Goal: Task Accomplishment & Management: Use online tool/utility

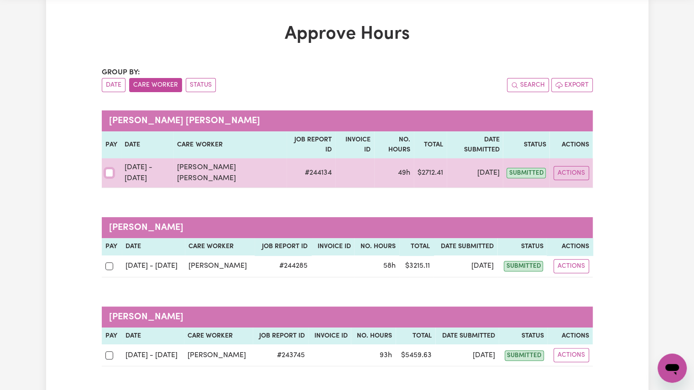
click at [111, 169] on input "checkbox" at bounding box center [109, 173] width 8 height 8
checkbox input "true"
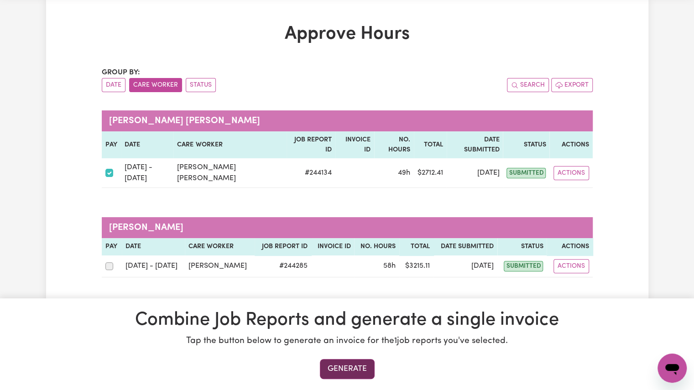
click at [326, 369] on button "Generate" at bounding box center [347, 369] width 55 height 20
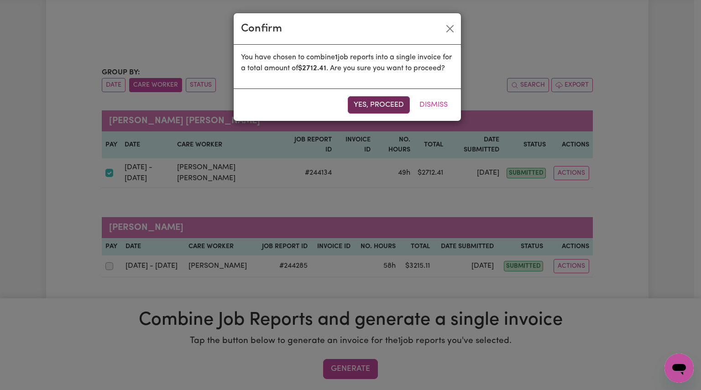
click at [353, 113] on button "Yes, proceed" at bounding box center [379, 104] width 62 height 17
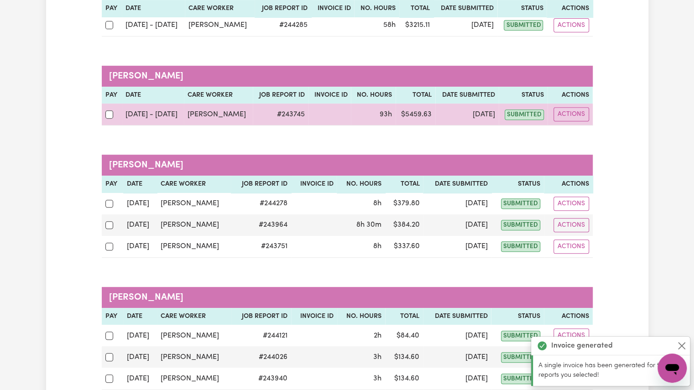
scroll to position [169, 0]
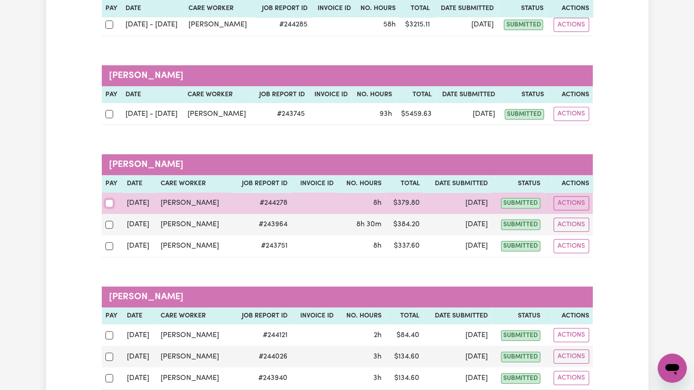
click at [107, 203] on input "checkbox" at bounding box center [109, 203] width 8 height 8
checkbox input "true"
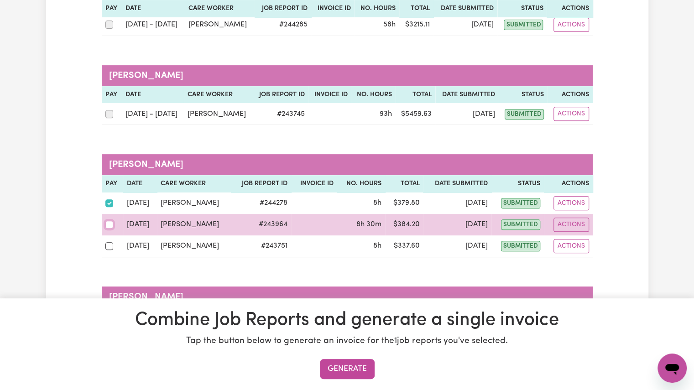
click at [109, 221] on input "checkbox" at bounding box center [109, 225] width 8 height 8
checkbox input "true"
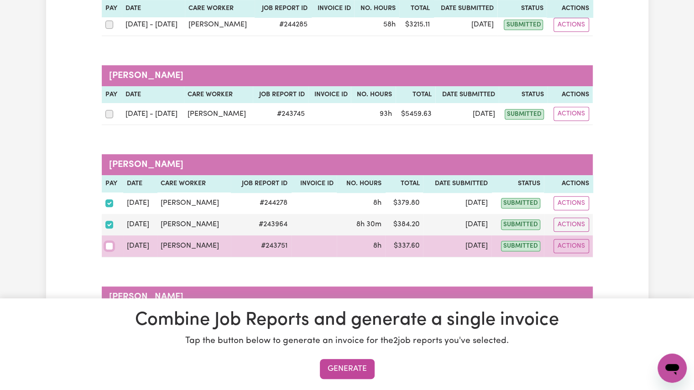
click at [108, 244] on input "checkbox" at bounding box center [109, 246] width 8 height 8
checkbox input "true"
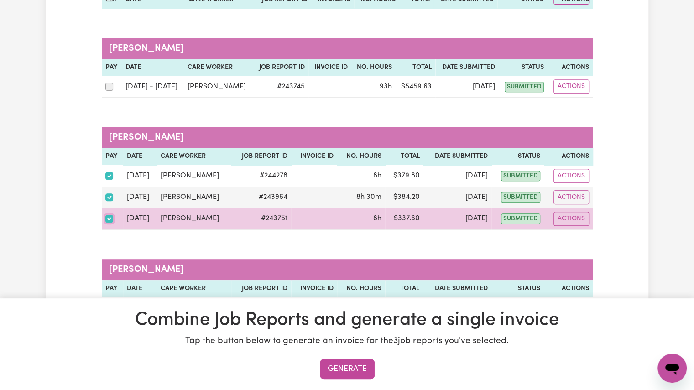
scroll to position [201, 0]
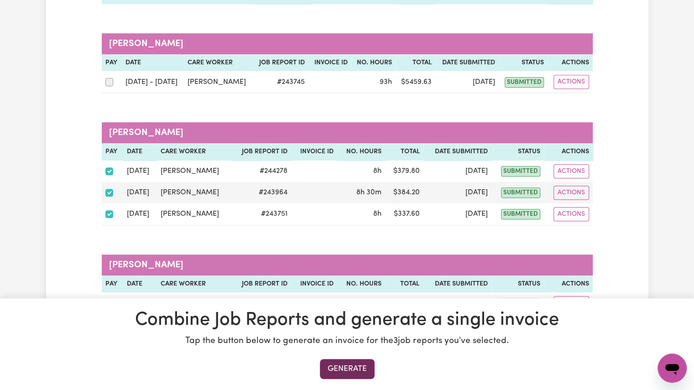
click at [337, 364] on button "Generate" at bounding box center [347, 369] width 55 height 20
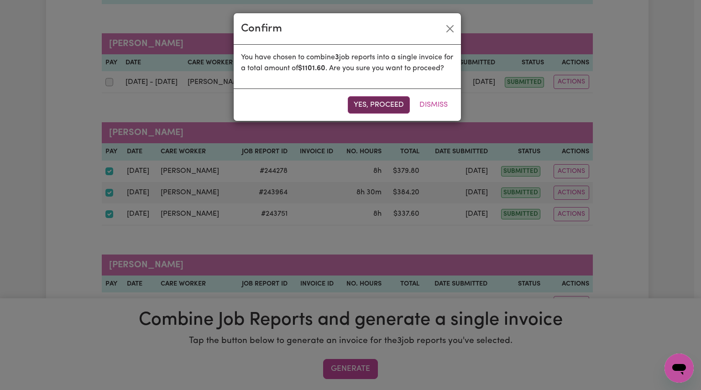
click at [377, 114] on button "Yes, proceed" at bounding box center [379, 104] width 62 height 17
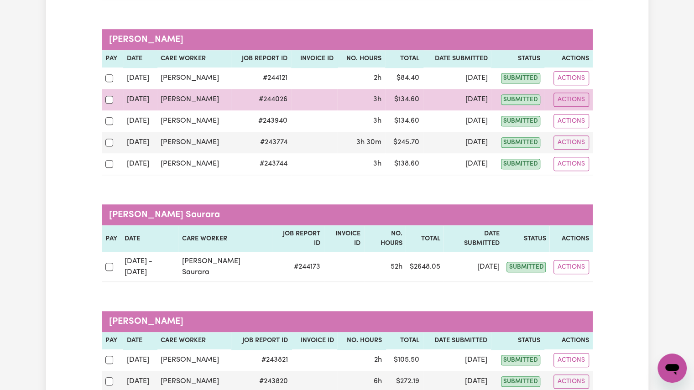
scroll to position [295, 0]
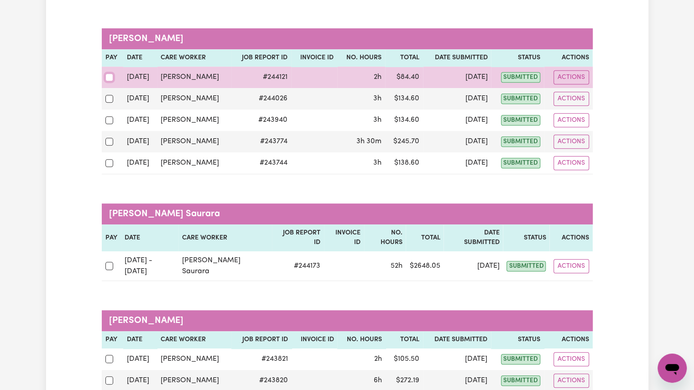
click at [109, 73] on input "checkbox" at bounding box center [109, 77] width 8 height 8
checkbox input "true"
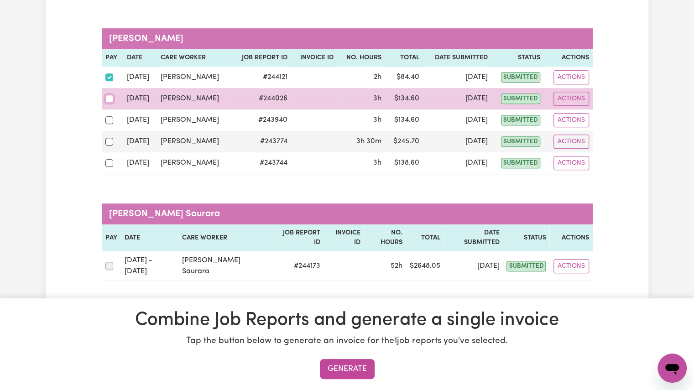
click at [108, 97] on input "checkbox" at bounding box center [109, 99] width 8 height 8
checkbox input "true"
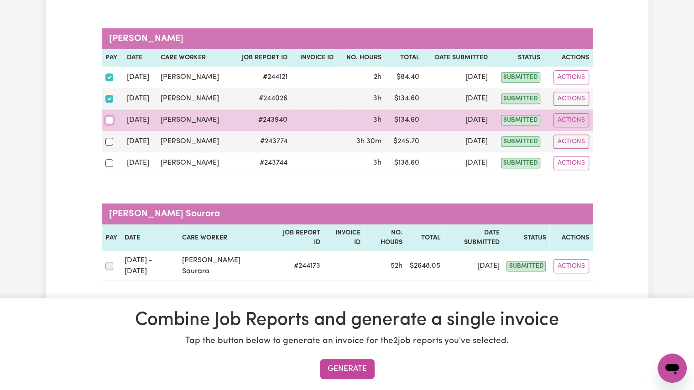
click at [109, 121] on input "checkbox" at bounding box center [109, 120] width 8 height 8
checkbox input "true"
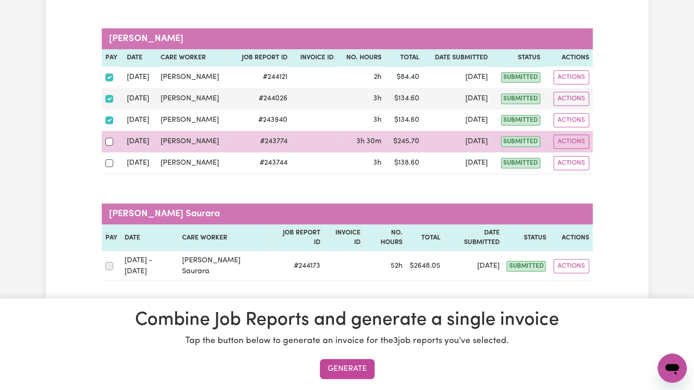
click at [109, 144] on div at bounding box center [112, 141] width 15 height 12
click at [109, 144] on input "checkbox" at bounding box center [109, 142] width 8 height 8
checkbox input "true"
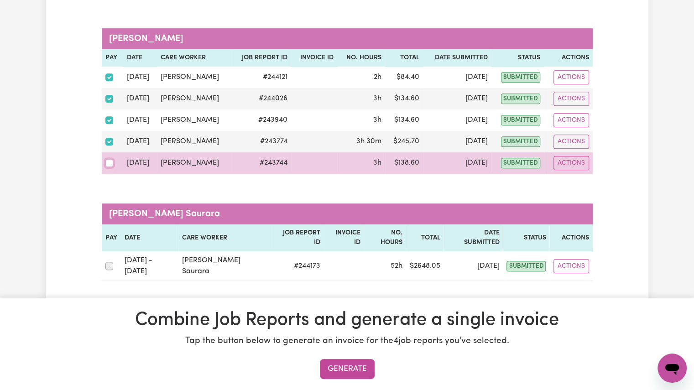
click at [109, 163] on input "checkbox" at bounding box center [109, 163] width 8 height 8
checkbox input "true"
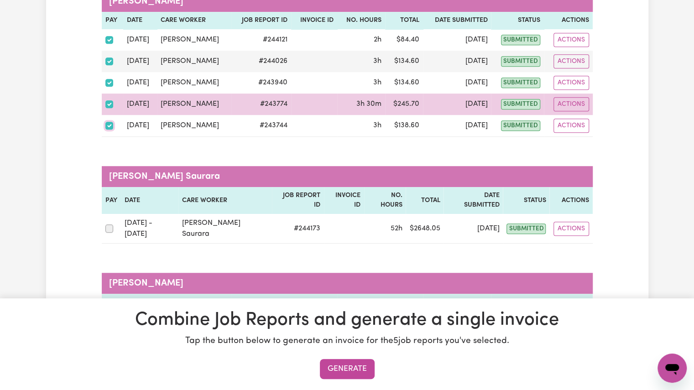
scroll to position [333, 0]
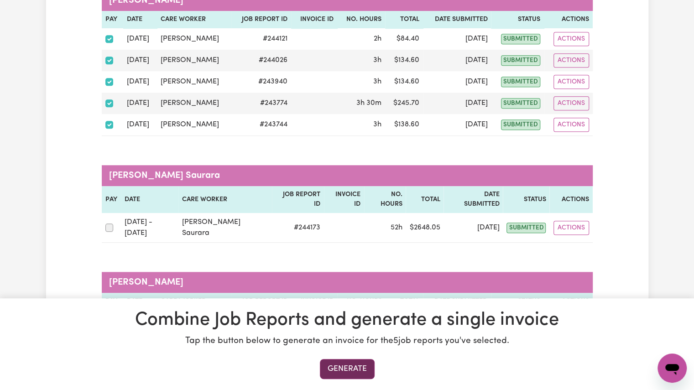
click at [348, 368] on button "Generate" at bounding box center [347, 369] width 55 height 20
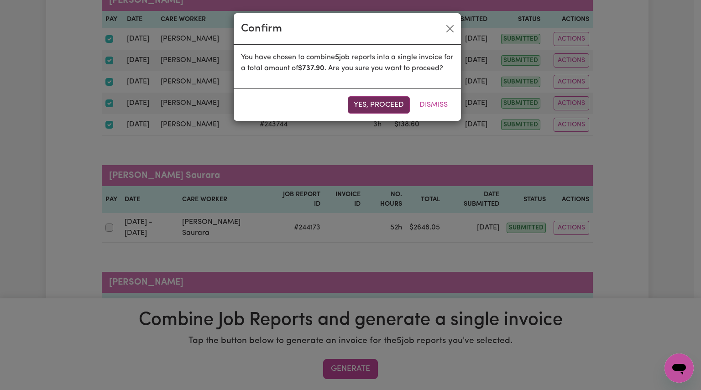
click at [383, 114] on button "Yes, proceed" at bounding box center [379, 104] width 62 height 17
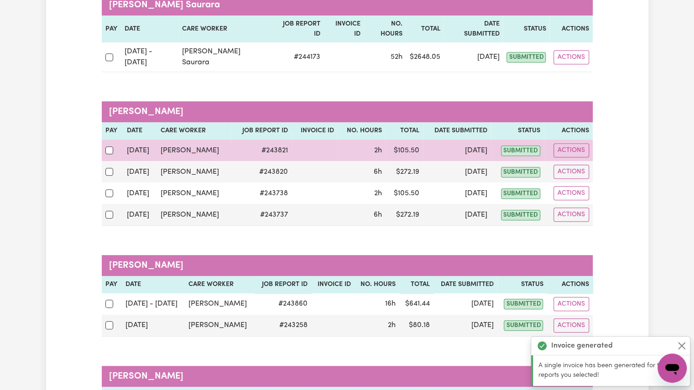
scroll to position [331, 0]
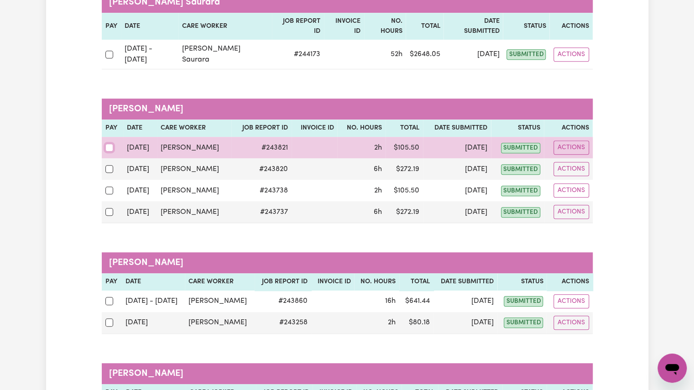
click at [106, 144] on input "checkbox" at bounding box center [109, 148] width 8 height 8
checkbox input "true"
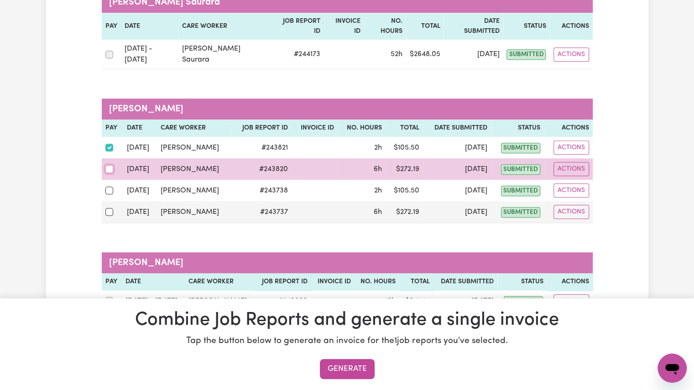
click at [106, 165] on input "checkbox" at bounding box center [109, 169] width 8 height 8
checkbox input "true"
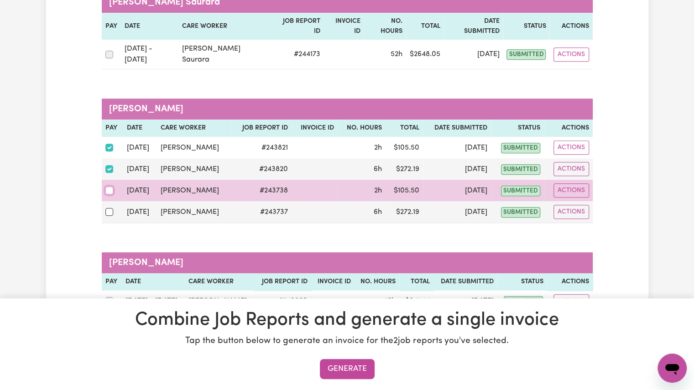
click at [107, 187] on input "checkbox" at bounding box center [109, 191] width 8 height 8
checkbox input "true"
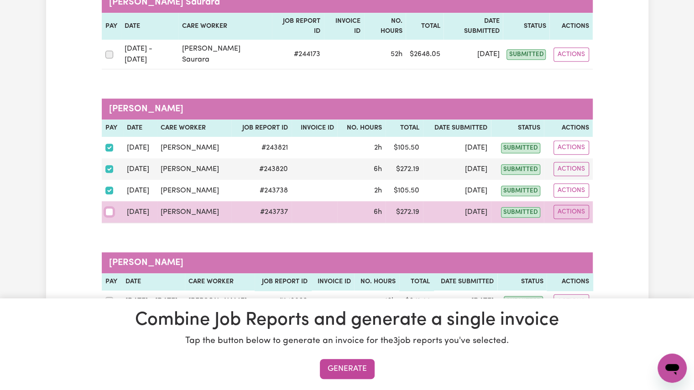
click at [108, 208] on input "checkbox" at bounding box center [109, 212] width 8 height 8
checkbox input "true"
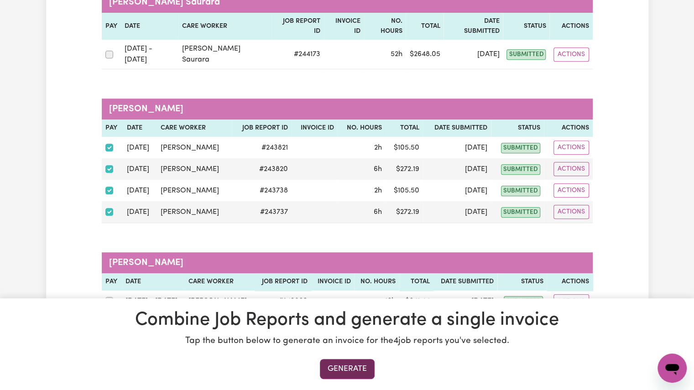
click at [338, 365] on button "Generate" at bounding box center [347, 369] width 55 height 20
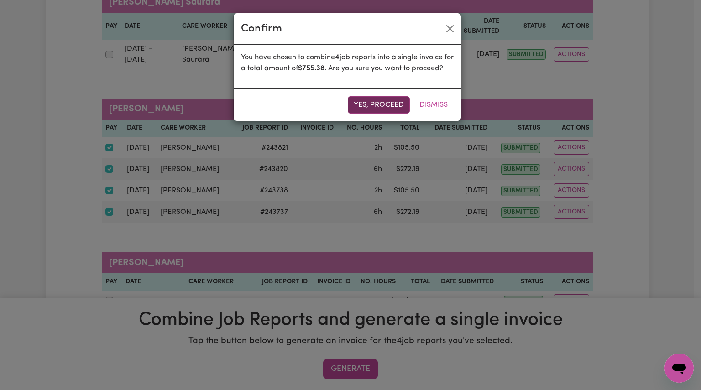
click at [382, 114] on button "Yes, proceed" at bounding box center [379, 104] width 62 height 17
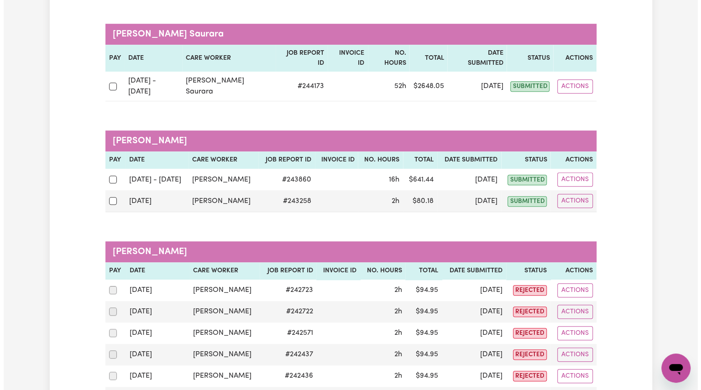
scroll to position [298, 0]
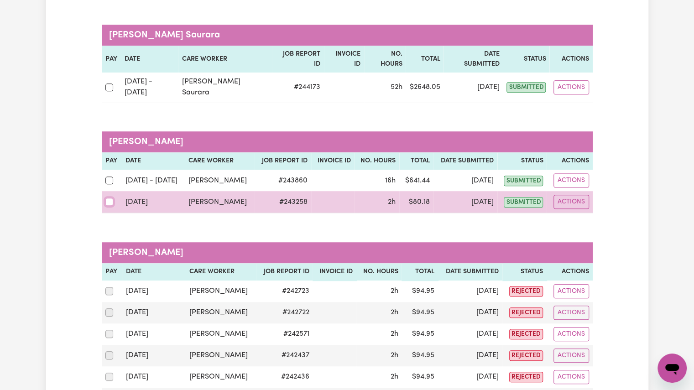
click at [110, 198] on input "checkbox" at bounding box center [109, 202] width 8 height 8
checkbox input "true"
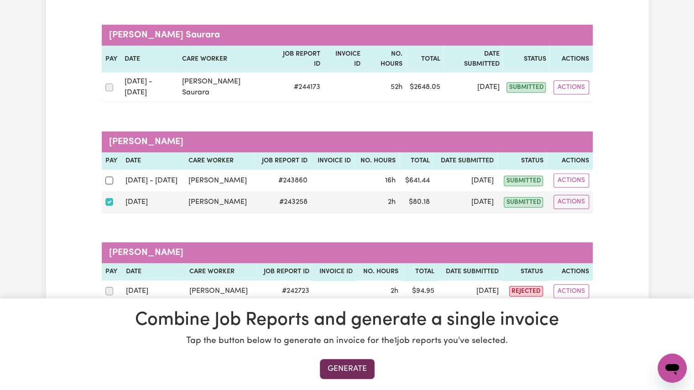
click at [330, 368] on button "Generate" at bounding box center [347, 369] width 55 height 20
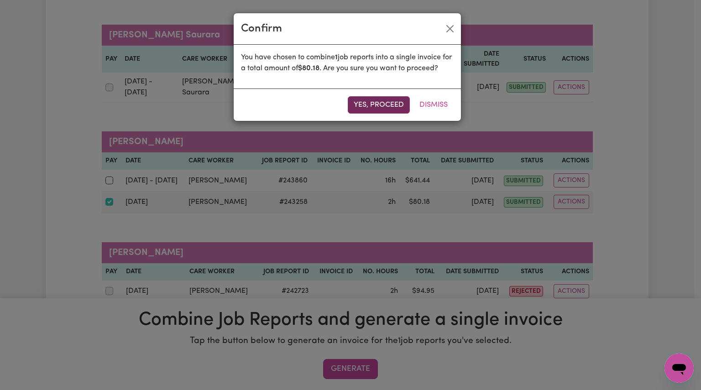
click at [361, 99] on button "Yes, proceed" at bounding box center [379, 104] width 62 height 17
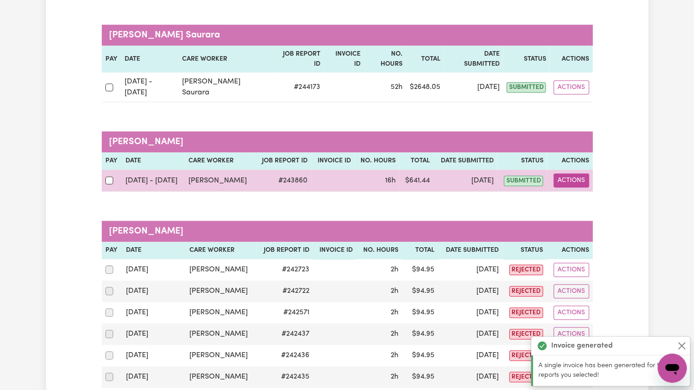
click at [567, 173] on button "Actions" at bounding box center [571, 180] width 36 height 14
click at [570, 192] on link "View Job Report" at bounding box center [593, 201] width 78 height 18
select select "pm"
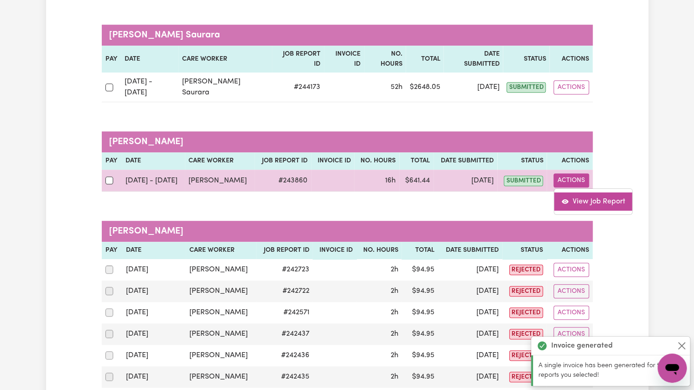
select select "pm"
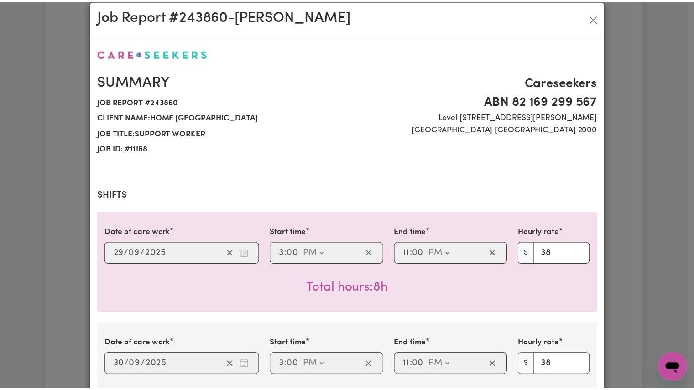
scroll to position [0, 0]
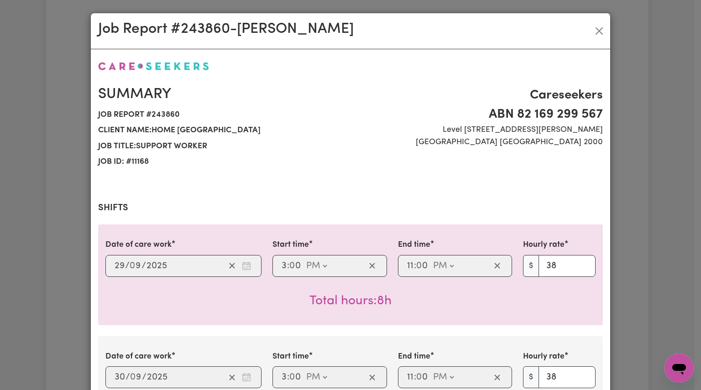
click at [441, 156] on div "Careseekers ABN 82 169 299 [STREET_ADDRESS][PERSON_NAME]" at bounding box center [479, 128] width 258 height 84
click at [595, 34] on button "Close" at bounding box center [599, 31] width 15 height 15
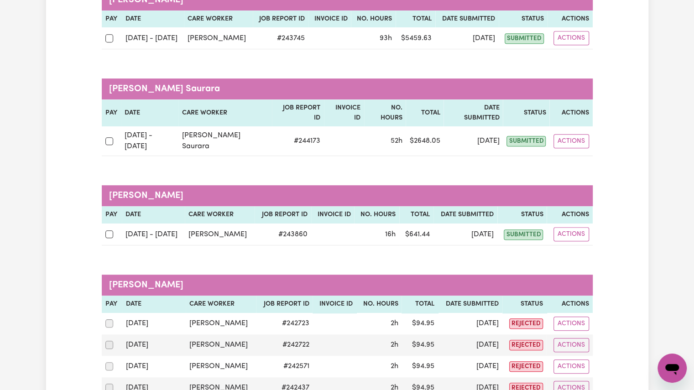
scroll to position [208, 0]
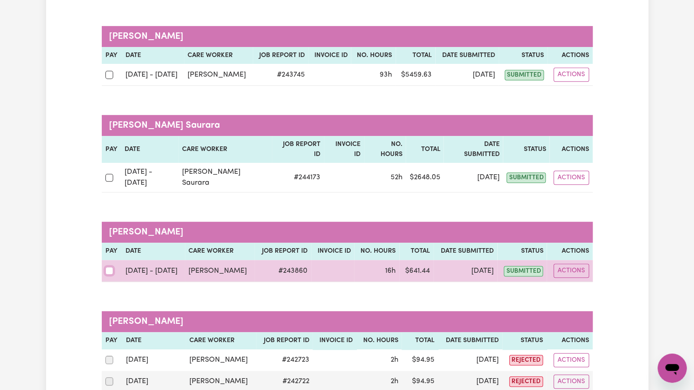
click at [107, 267] on input "checkbox" at bounding box center [109, 271] width 8 height 8
checkbox input "true"
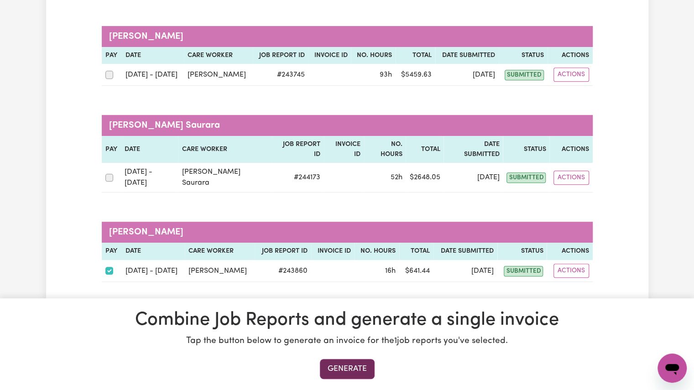
click at [333, 370] on button "Generate" at bounding box center [347, 369] width 55 height 20
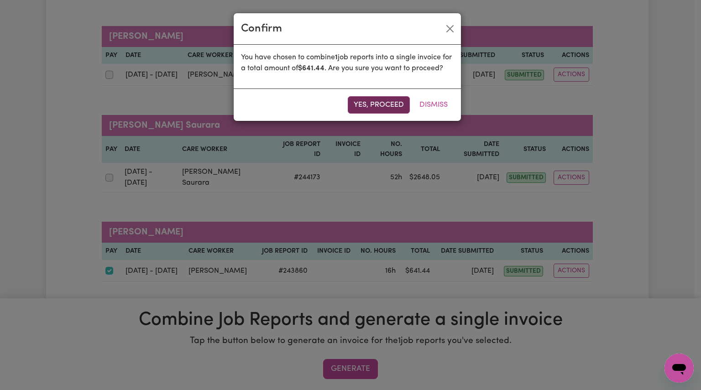
click at [357, 114] on button "Yes, proceed" at bounding box center [379, 104] width 62 height 17
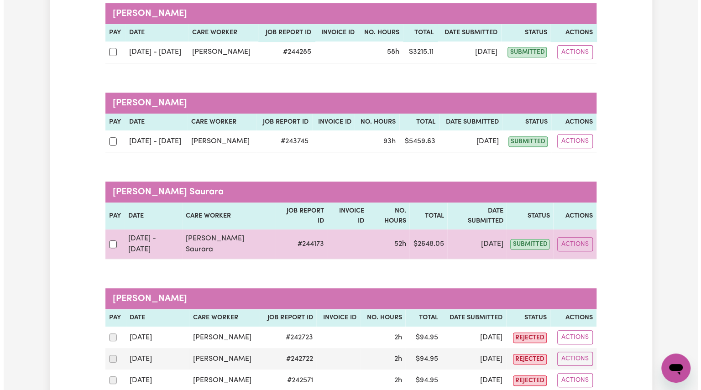
scroll to position [141, 0]
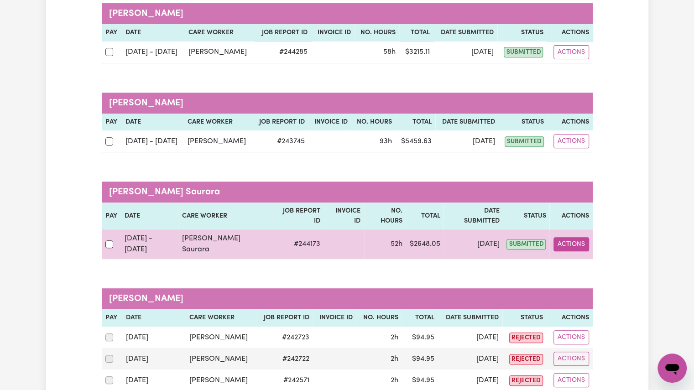
click at [572, 237] on button "Actions" at bounding box center [571, 244] width 36 height 14
click at [581, 256] on link "View Job Report" at bounding box center [596, 265] width 78 height 18
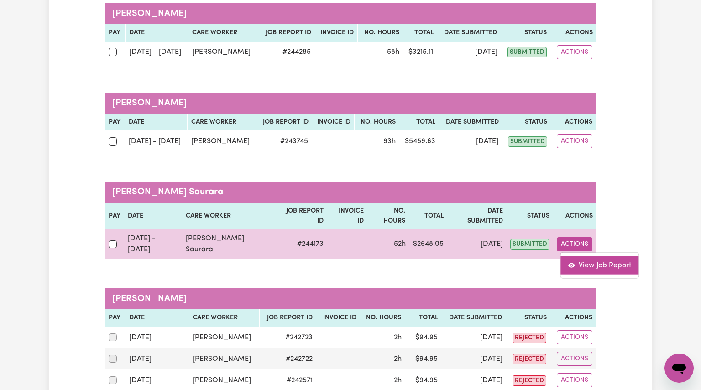
select select "pm"
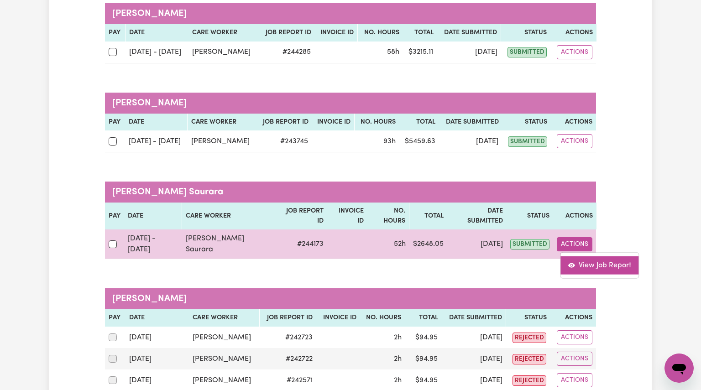
select select "pm"
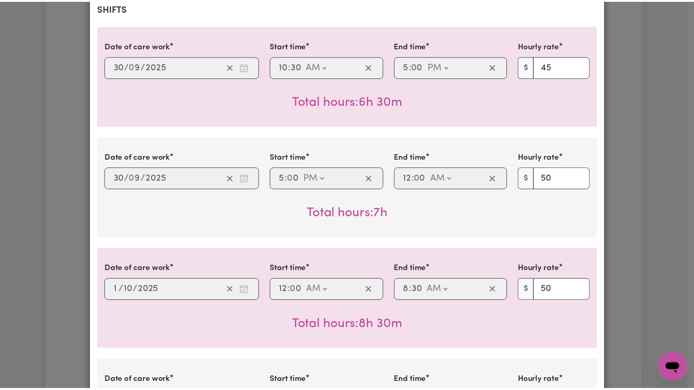
scroll to position [0, 0]
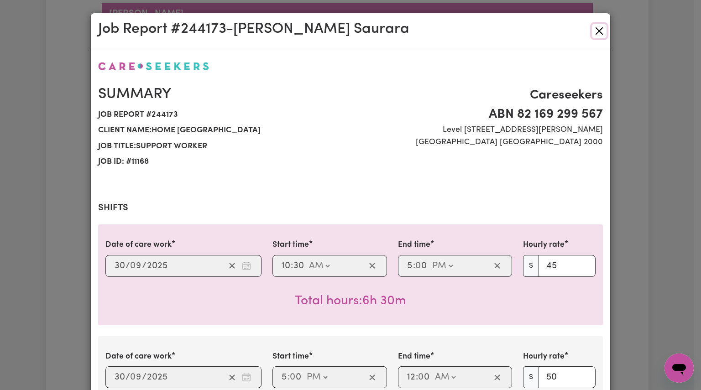
click at [592, 34] on button "Close" at bounding box center [599, 31] width 15 height 15
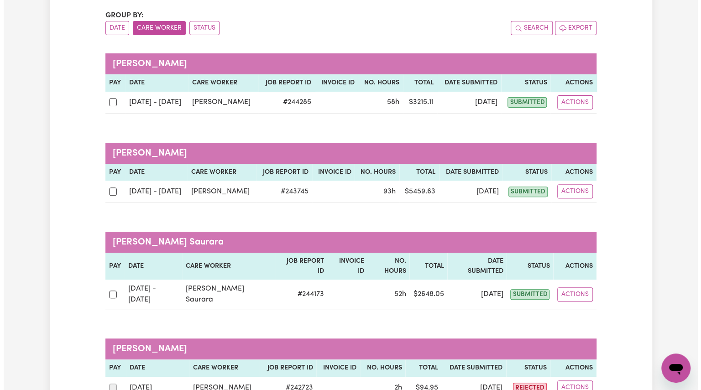
scroll to position [89, 0]
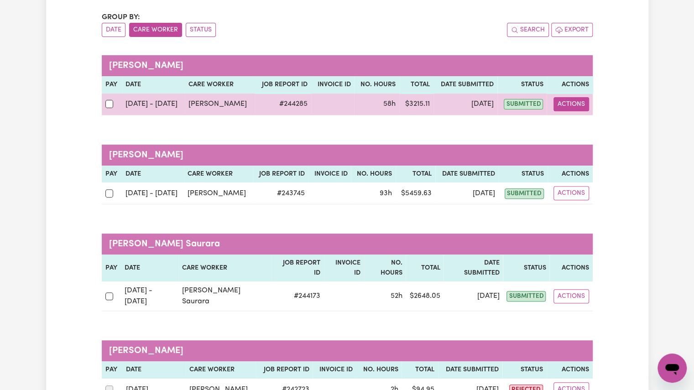
click at [563, 104] on button "Actions" at bounding box center [571, 104] width 36 height 14
click at [564, 126] on icon "View job report 244285" at bounding box center [565, 125] width 7 height 7
select select "pm"
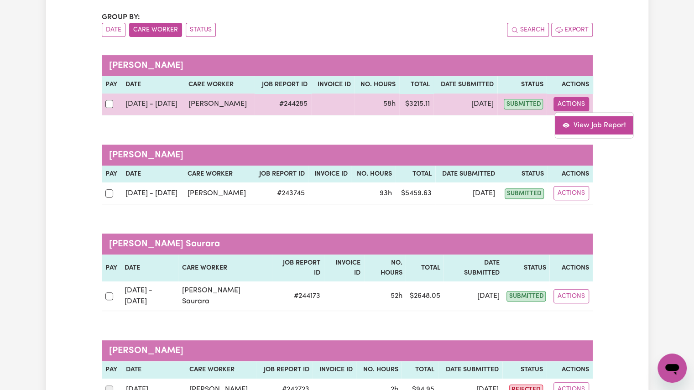
select select "pm"
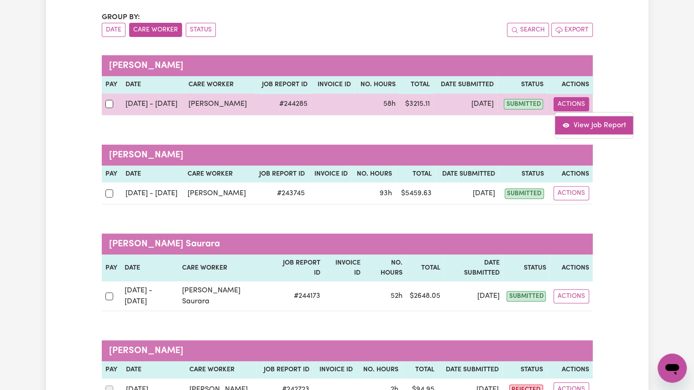
select select "pm"
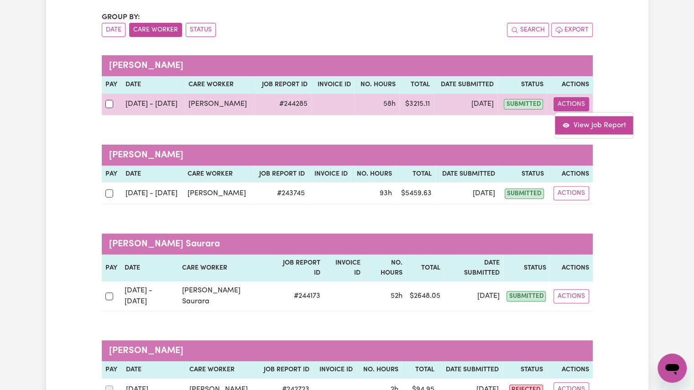
select select "pm"
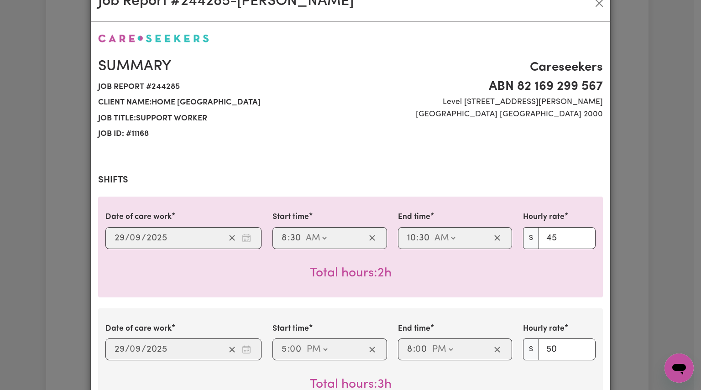
scroll to position [0, 0]
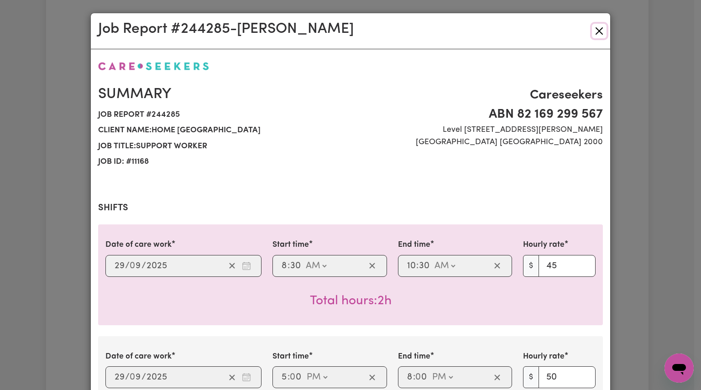
click at [600, 28] on button "Close" at bounding box center [599, 31] width 15 height 15
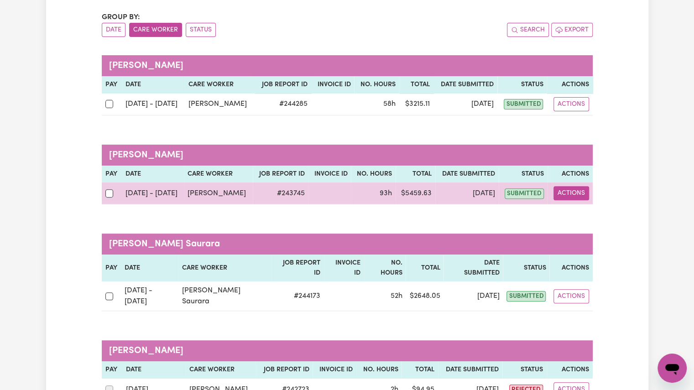
click at [557, 194] on button "Actions" at bounding box center [571, 193] width 36 height 14
click at [572, 212] on link "View Job Report" at bounding box center [594, 214] width 78 height 18
select select "pm"
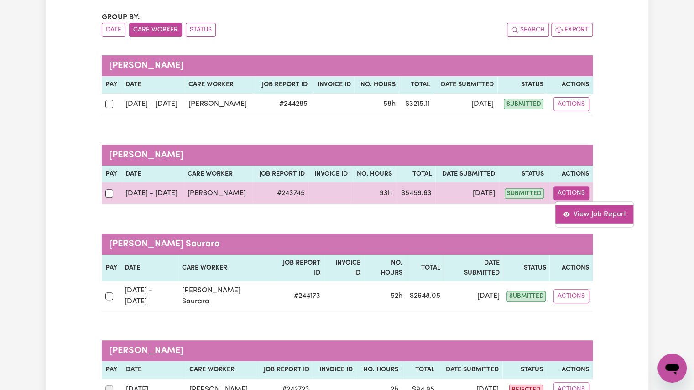
select select "pm"
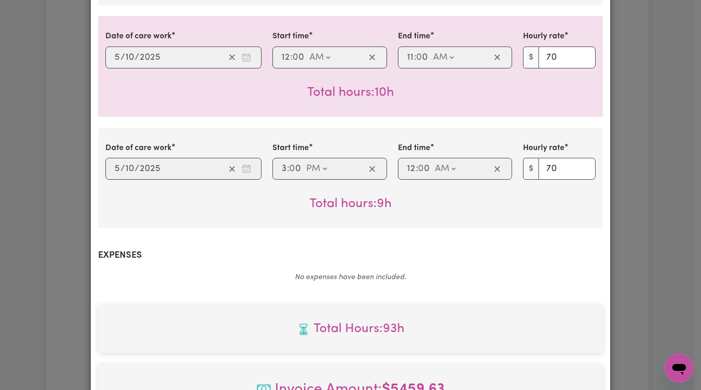
scroll to position [1101, 0]
